Goal: Transaction & Acquisition: Book appointment/travel/reservation

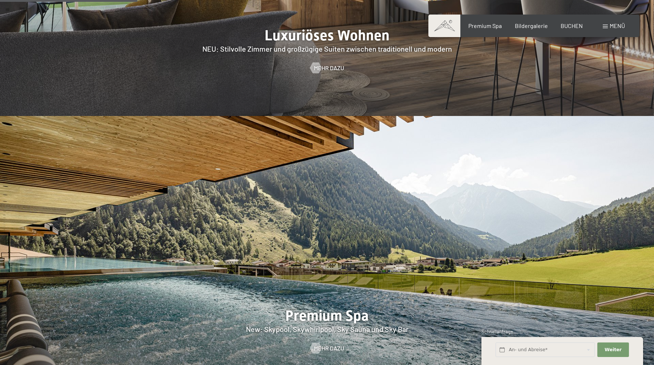
scroll to position [947, 0]
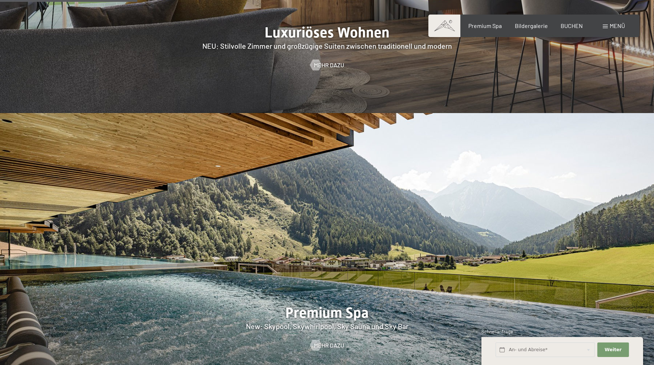
click at [610, 26] on span "Menü" at bounding box center [617, 25] width 15 height 7
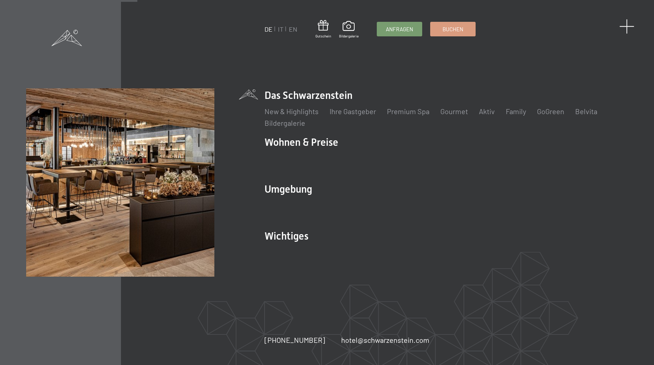
click at [628, 23] on span at bounding box center [627, 26] width 15 height 15
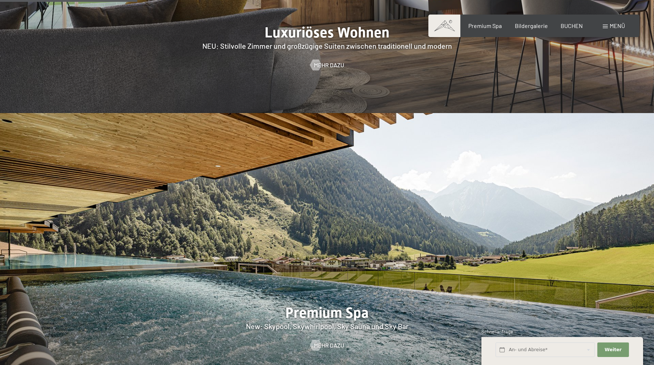
click at [612, 27] on span "Menü" at bounding box center [617, 25] width 15 height 7
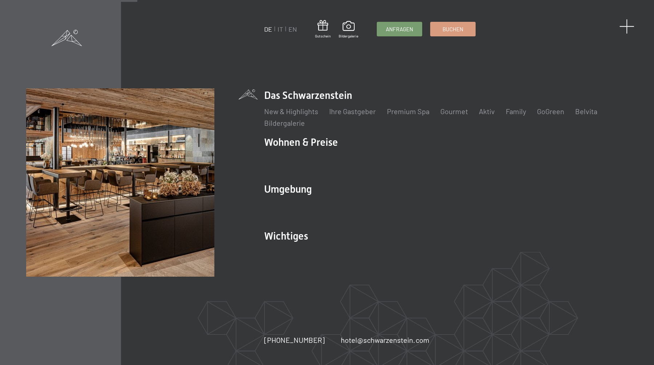
click at [627, 25] on span at bounding box center [627, 26] width 15 height 15
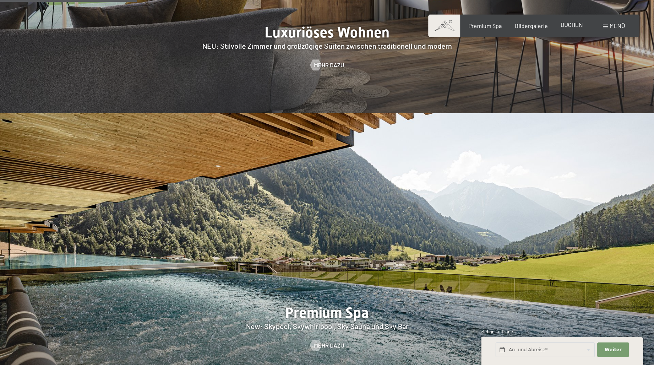
click at [571, 23] on span "BUCHEN" at bounding box center [572, 24] width 22 height 7
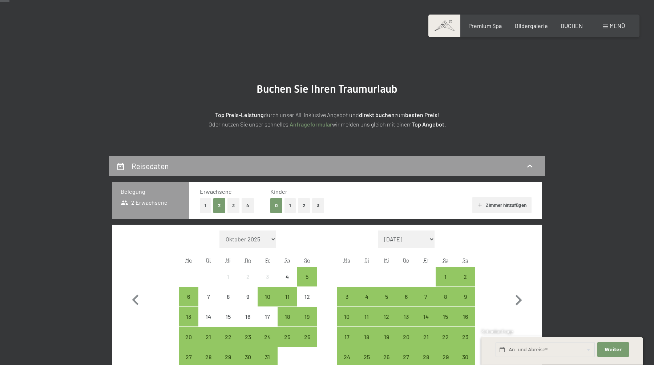
scroll to position [43, 0]
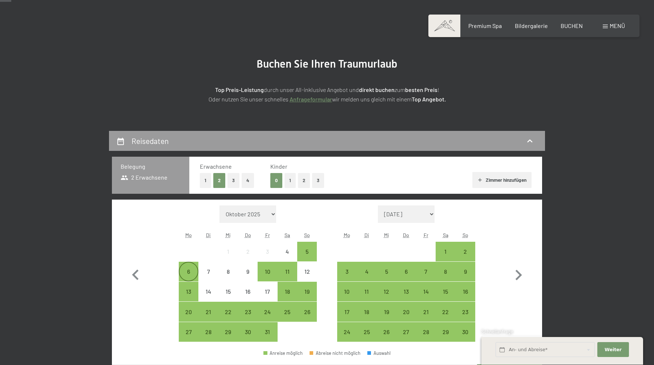
click at [188, 272] on div "6" at bounding box center [189, 278] width 18 height 18
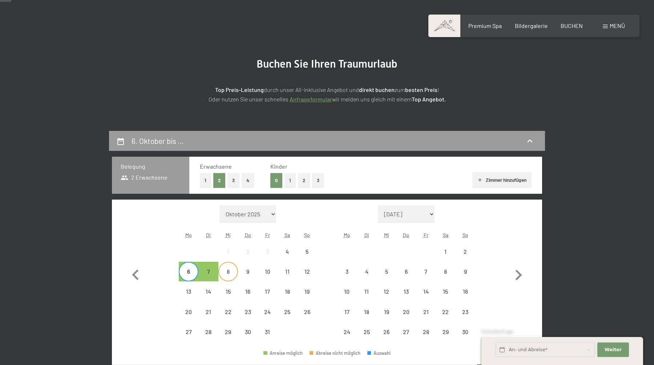
click at [228, 274] on div "8" at bounding box center [228, 278] width 18 height 18
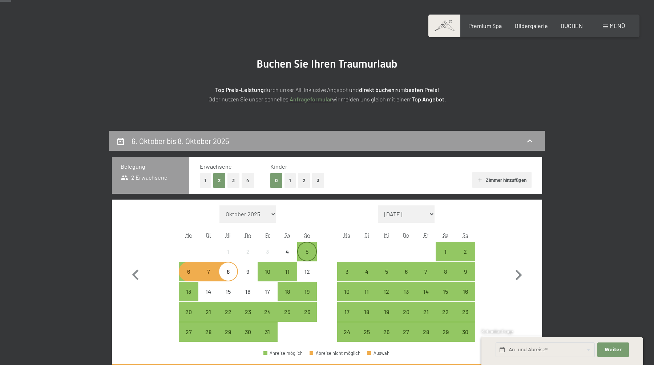
click at [303, 249] on div "5" at bounding box center [307, 258] width 18 height 18
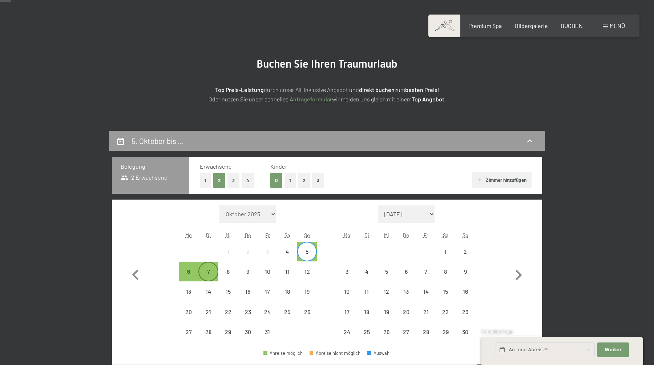
click at [206, 270] on div "7" at bounding box center [208, 278] width 18 height 18
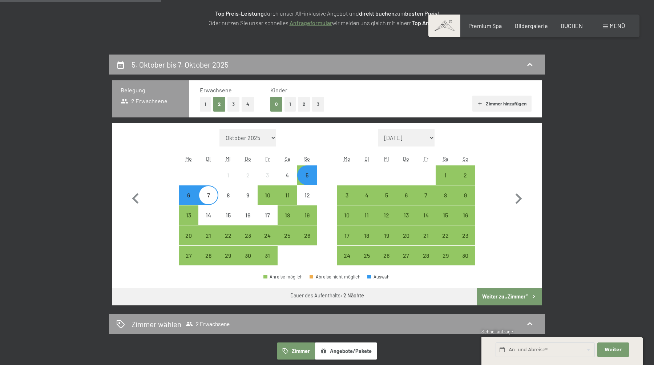
scroll to position [0, 0]
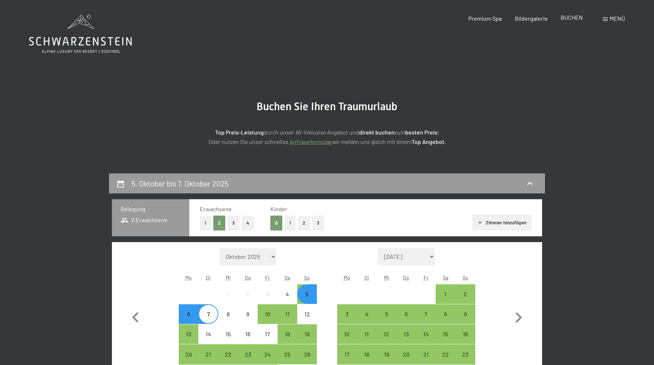
click at [571, 20] on span "BUCHEN" at bounding box center [572, 17] width 22 height 7
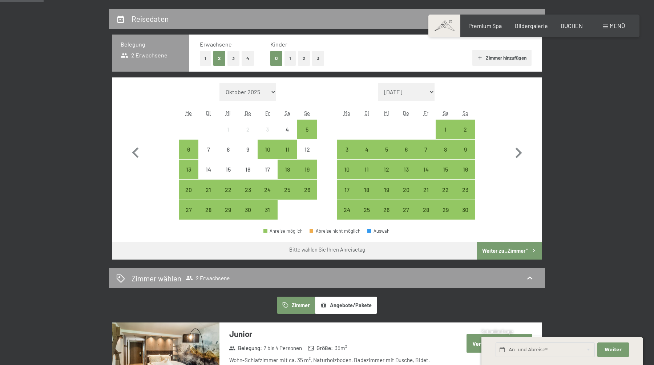
scroll to position [166, 0]
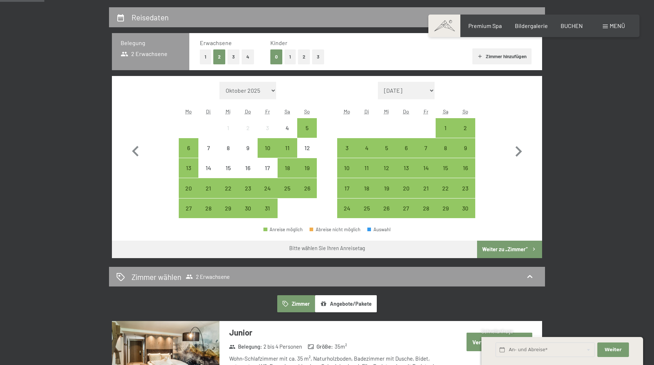
click at [364, 304] on button "Angebote/Pakete" at bounding box center [346, 303] width 62 height 17
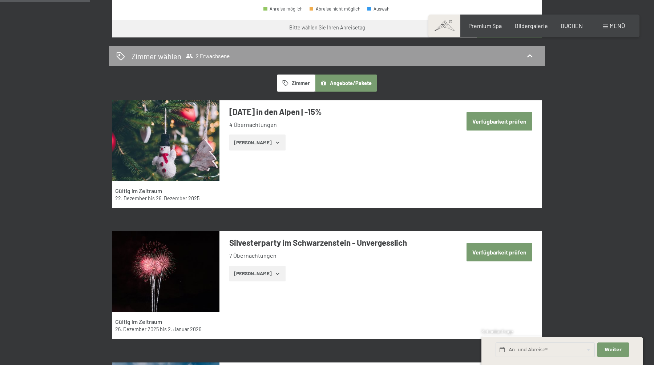
scroll to position [388, 0]
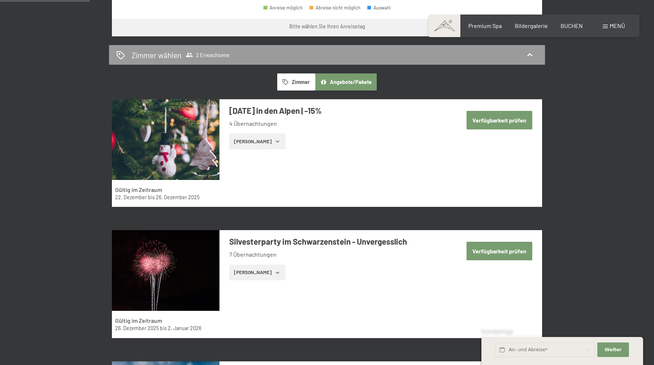
click at [293, 84] on button "Zimmer" at bounding box center [296, 81] width 38 height 17
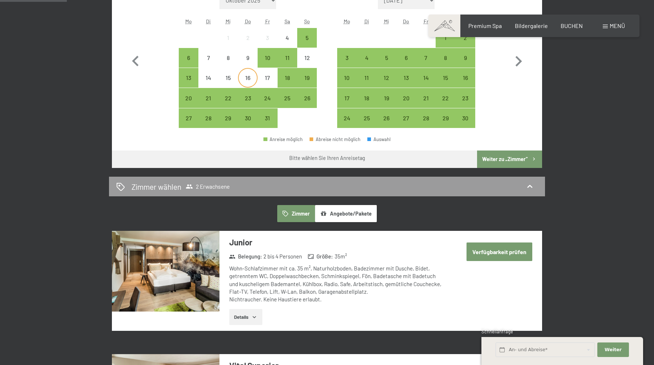
scroll to position [251, 0]
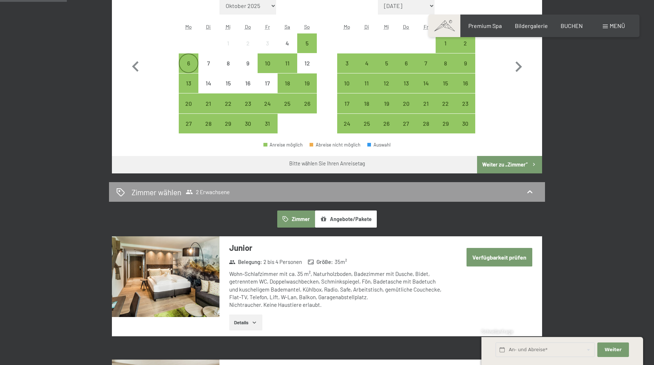
click at [187, 61] on div "6" at bounding box center [189, 69] width 18 height 18
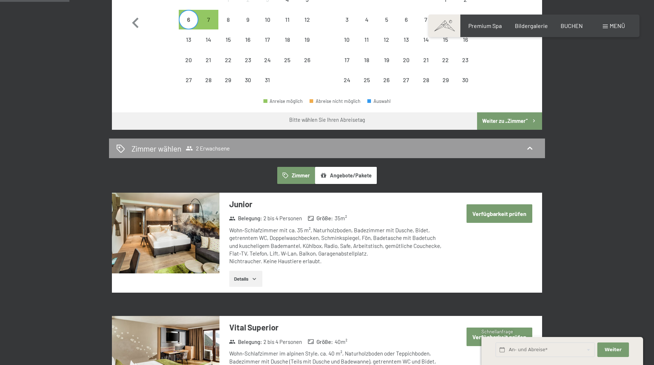
scroll to position [235, 0]
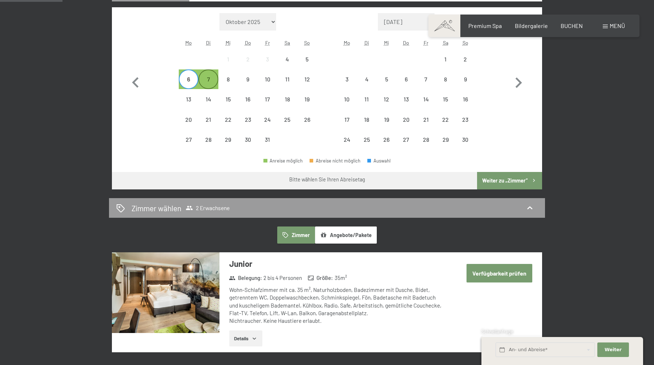
click at [210, 77] on div "7" at bounding box center [208, 85] width 18 height 18
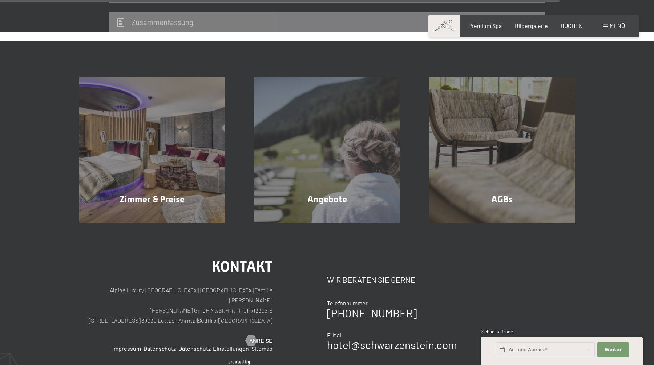
scroll to position [1164, 0]
